Goal: Transaction & Acquisition: Purchase product/service

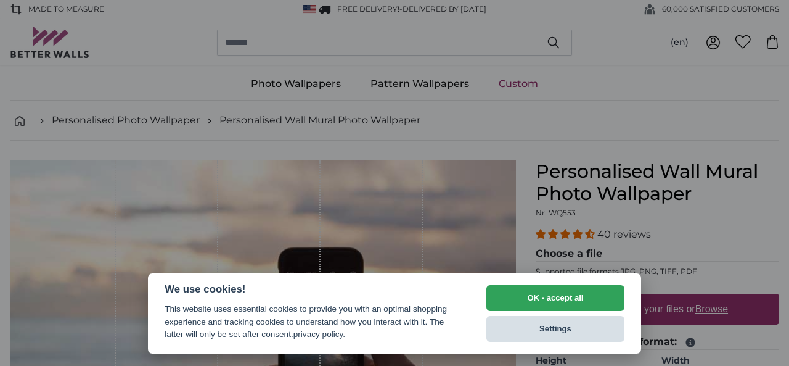
click at [574, 334] on button "Settings" at bounding box center [556, 329] width 138 height 26
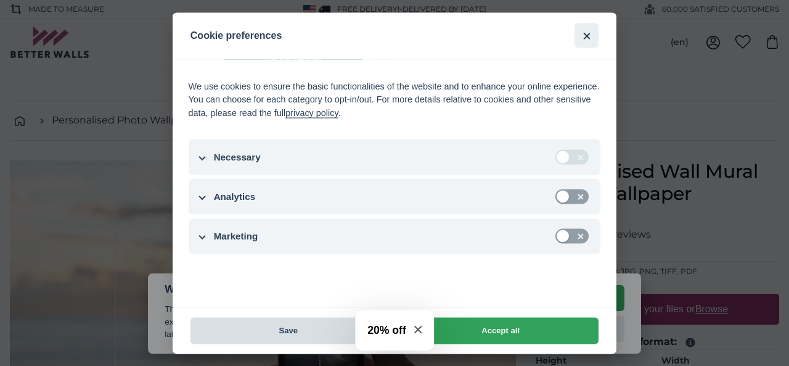
click at [303, 331] on button "Save" at bounding box center [289, 330] width 196 height 27
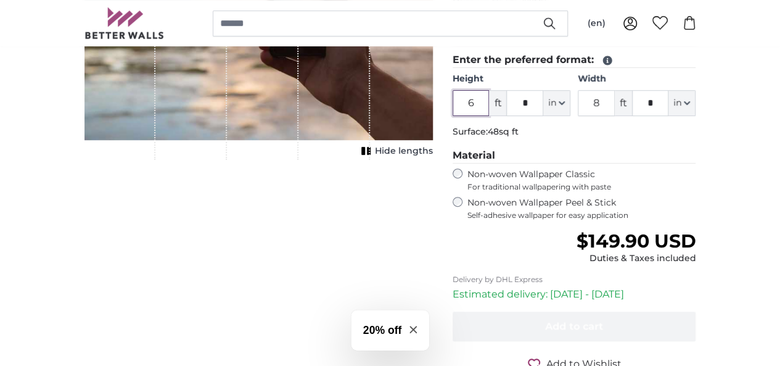
scroll to position [229, 0]
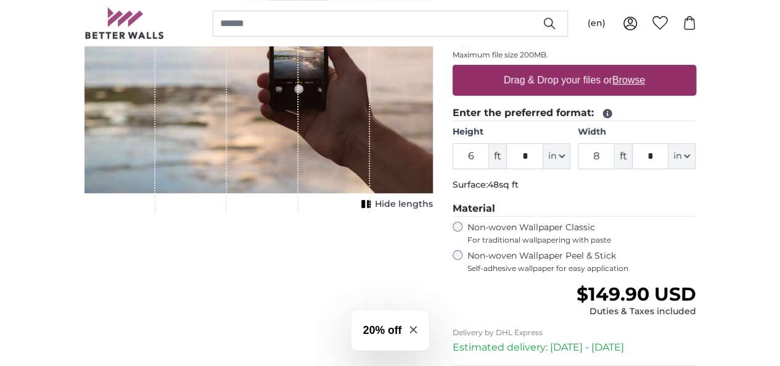
drag, startPoint x: 306, startPoint y: 173, endPoint x: 270, endPoint y: 160, distance: 38.3
click at [270, 160] on div "1 of 1" at bounding box center [263, 72] width 72 height 281
click at [299, 115] on div "1 of 1" at bounding box center [263, 72] width 72 height 281
click at [299, 97] on div "1 of 1" at bounding box center [263, 72] width 72 height 281
click at [645, 75] on u "Browse" at bounding box center [628, 80] width 33 height 10
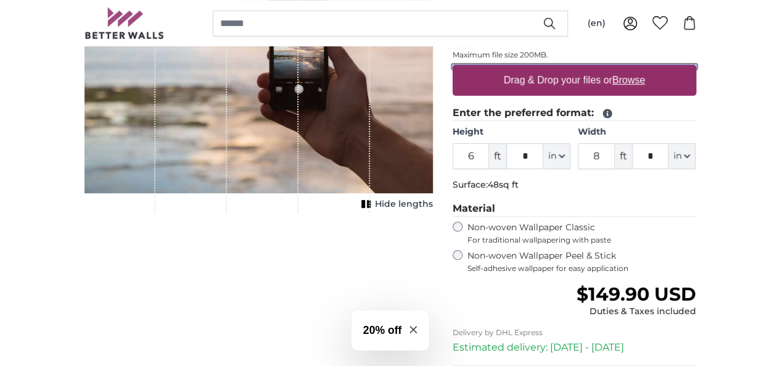
click at [696, 68] on input "Drag & Drop your files or Browse" at bounding box center [575, 67] width 244 height 4
click at [645, 76] on u "Browse" at bounding box center [628, 80] width 33 height 10
click at [696, 68] on input "Drag & Drop your files or Browse" at bounding box center [575, 67] width 244 height 4
